Goal: Navigation & Orientation: Find specific page/section

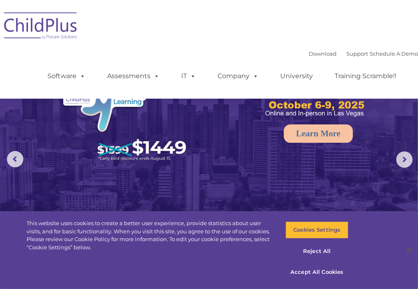
select select "MEDIUM"
click at [314, 276] on button "Accept All Cookies" at bounding box center [317, 271] width 63 height 17
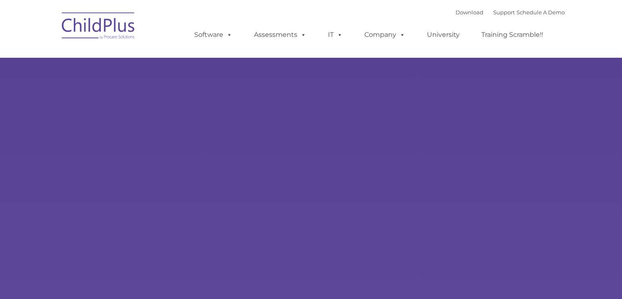
type input ""
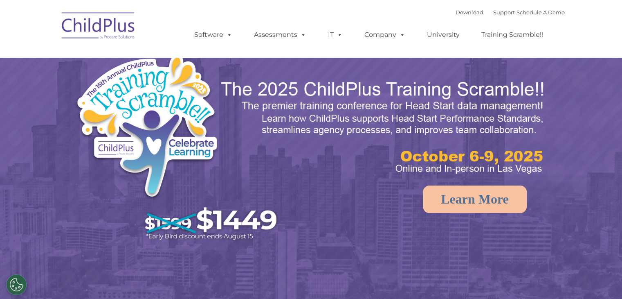
select select "MEDIUM"
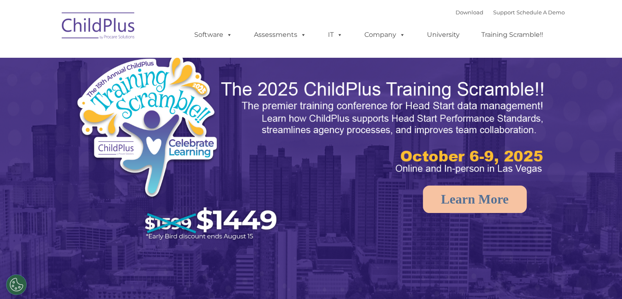
click at [145, 95] on img at bounding box center [179, 149] width 209 height 193
click at [221, 35] on link "Software" at bounding box center [213, 35] width 54 height 16
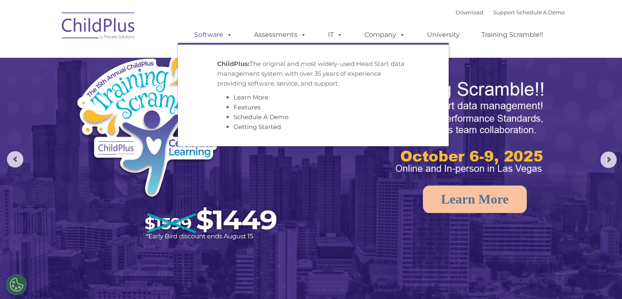
click at [221, 35] on link "Software" at bounding box center [213, 35] width 54 height 16
